Goal: Task Accomplishment & Management: Manage account settings

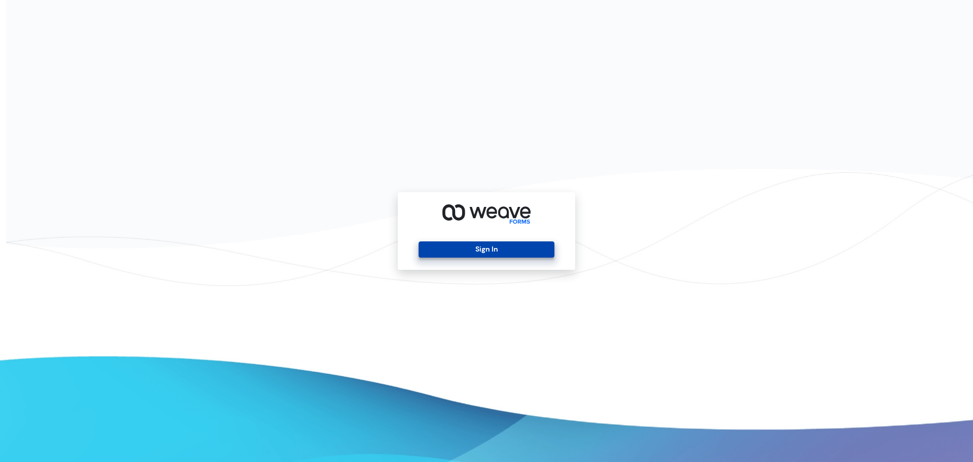
click at [505, 241] on button "Sign In" at bounding box center [486, 249] width 135 height 16
